Goal: Information Seeking & Learning: Learn about a topic

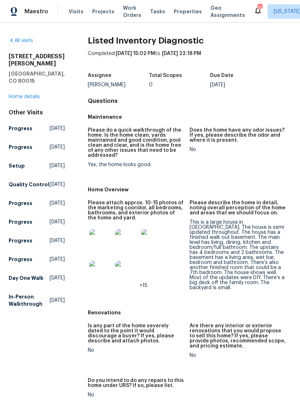
click at [99, 235] on img at bounding box center [100, 240] width 23 height 23
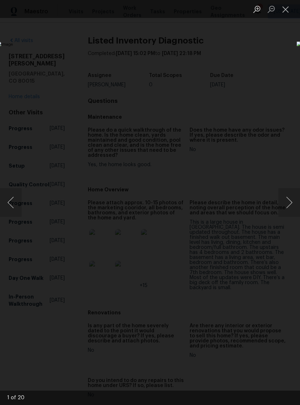
click at [283, 202] on button "Next image" at bounding box center [289, 202] width 22 height 29
click at [285, 201] on button "Next image" at bounding box center [289, 202] width 22 height 29
click at [286, 197] on button "Next image" at bounding box center [289, 202] width 22 height 29
click at [286, 198] on button "Next image" at bounding box center [289, 202] width 22 height 29
click at [287, 197] on button "Next image" at bounding box center [289, 202] width 22 height 29
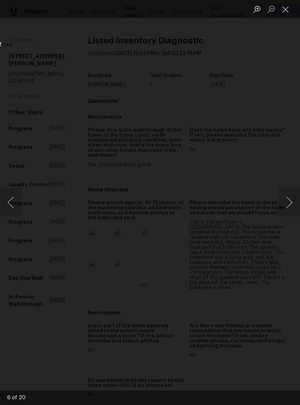
click at [287, 197] on button "Next image" at bounding box center [289, 202] width 22 height 29
click at [288, 198] on button "Next image" at bounding box center [289, 202] width 22 height 29
click at [284, 199] on button "Next image" at bounding box center [289, 202] width 22 height 29
click at [287, 197] on button "Next image" at bounding box center [289, 202] width 22 height 29
click at [287, 196] on button "Next image" at bounding box center [289, 202] width 22 height 29
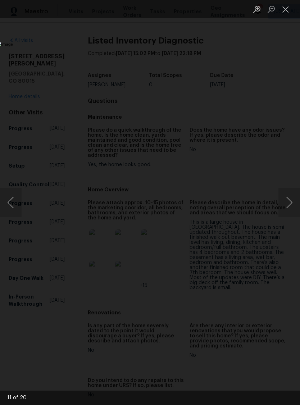
click at [288, 196] on button "Next image" at bounding box center [289, 202] width 22 height 29
click at [287, 196] on button "Next image" at bounding box center [289, 202] width 22 height 29
click at [285, 198] on button "Next image" at bounding box center [289, 202] width 22 height 29
click at [287, 195] on button "Next image" at bounding box center [289, 202] width 22 height 29
click at [288, 196] on button "Next image" at bounding box center [289, 202] width 22 height 29
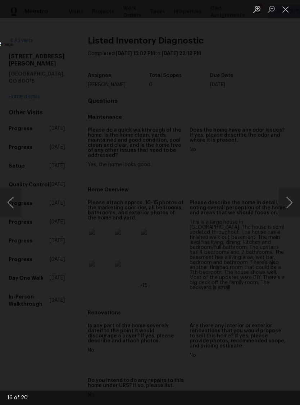
click at [286, 197] on button "Next image" at bounding box center [289, 202] width 22 height 29
click at [285, 9] on button "Close lightbox" at bounding box center [285, 9] width 14 height 13
